Goal: Complete application form

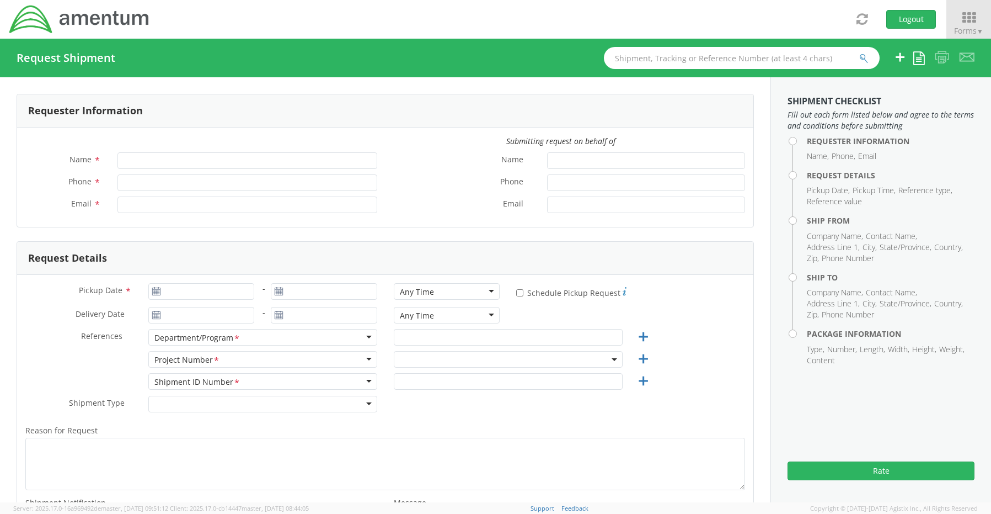
type input "[PERSON_NAME]"
type input "8172241568"
type input "[EMAIL_ADDRESS][PERSON_NAME][DOMAIN_NAME]"
select select "OCCP.600391.00000"
drag, startPoint x: 436, startPoint y: 355, endPoint x: 435, endPoint y: 366, distance: 10.6
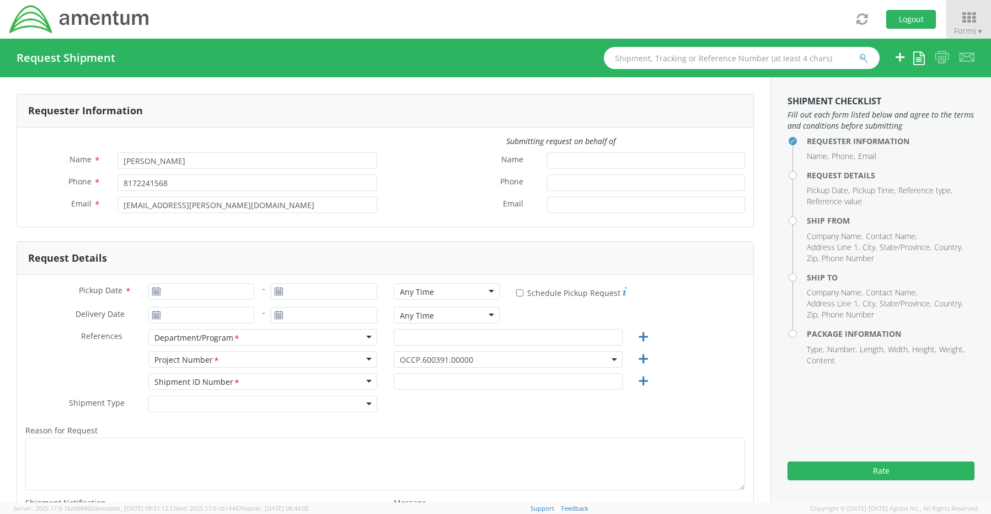
click at [436, 358] on span "OCCP.600391.00000" at bounding box center [508, 359] width 217 height 10
click at [433, 374] on input "search" at bounding box center [507, 377] width 221 height 17
paste input "OVHD.705594.OPSXX"
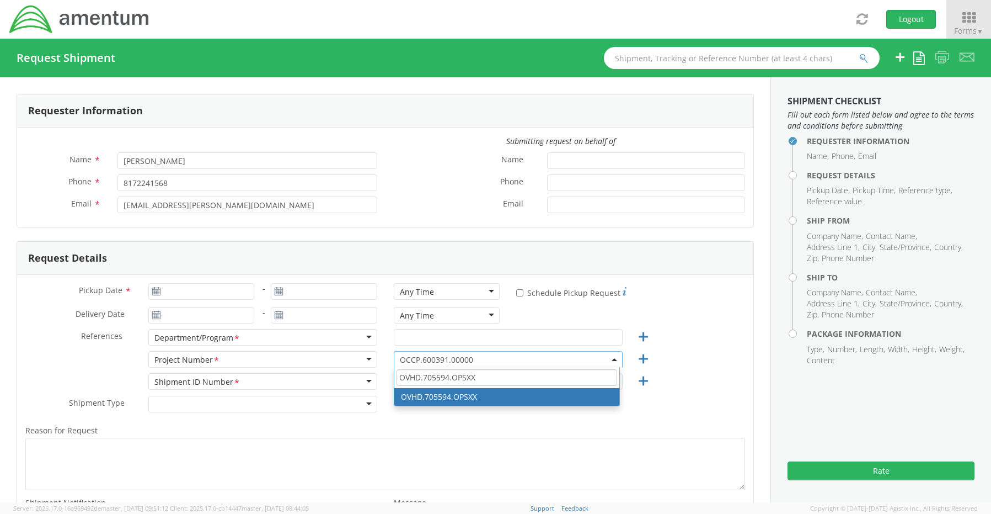
type input "OVHD.705594.OPSXX"
select select "OVHD.705594.OPSXX"
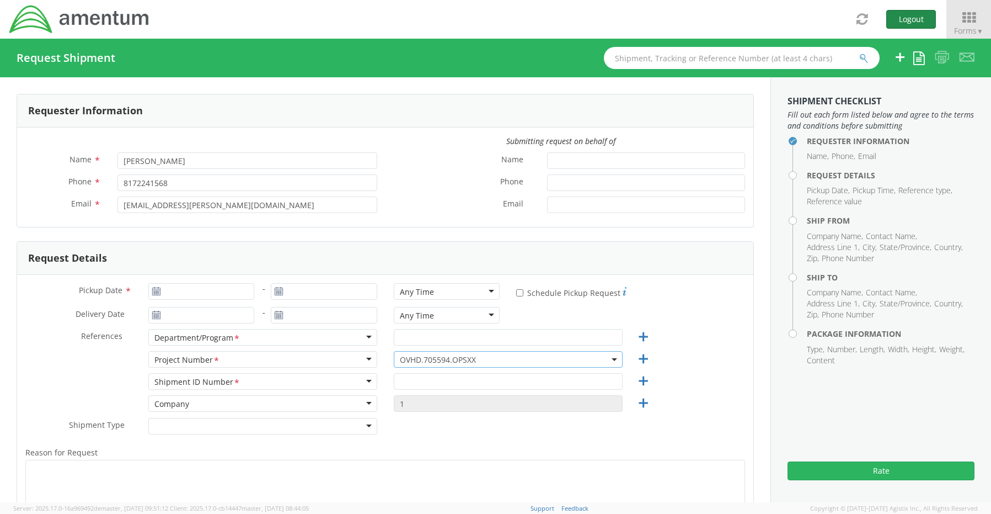
click at [913, 25] on button "Logout" at bounding box center [912, 19] width 50 height 19
